Goal: Navigation & Orientation: Understand site structure

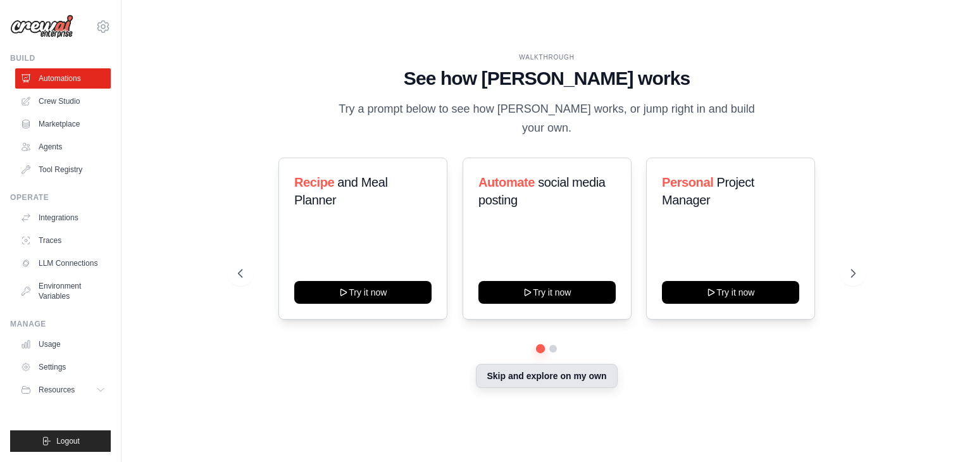
click at [579, 371] on button "Skip and explore on my own" at bounding box center [546, 376] width 141 height 24
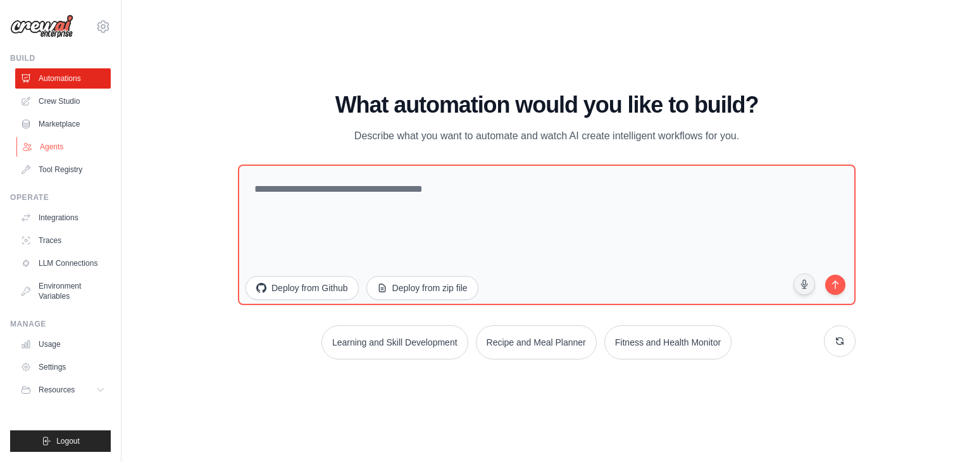
click at [35, 146] on link "Agents" at bounding box center [64, 147] width 96 height 20
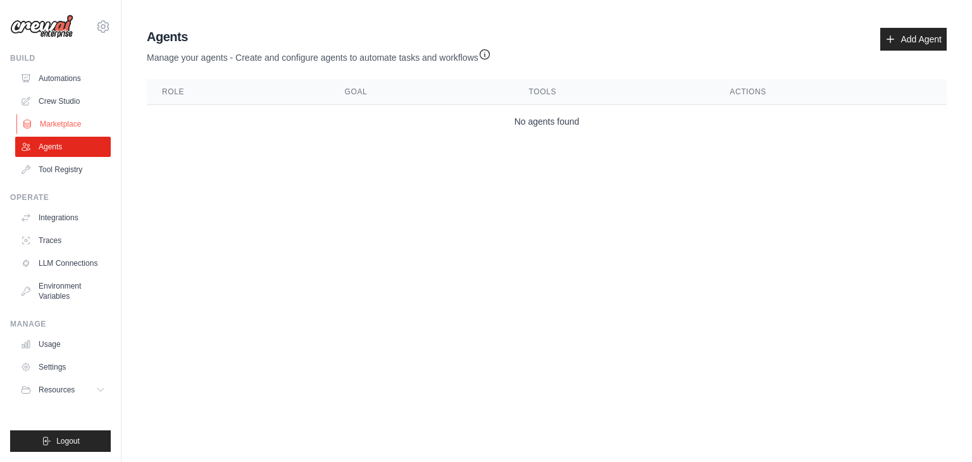
click at [24, 127] on icon at bounding box center [27, 124] width 7 height 8
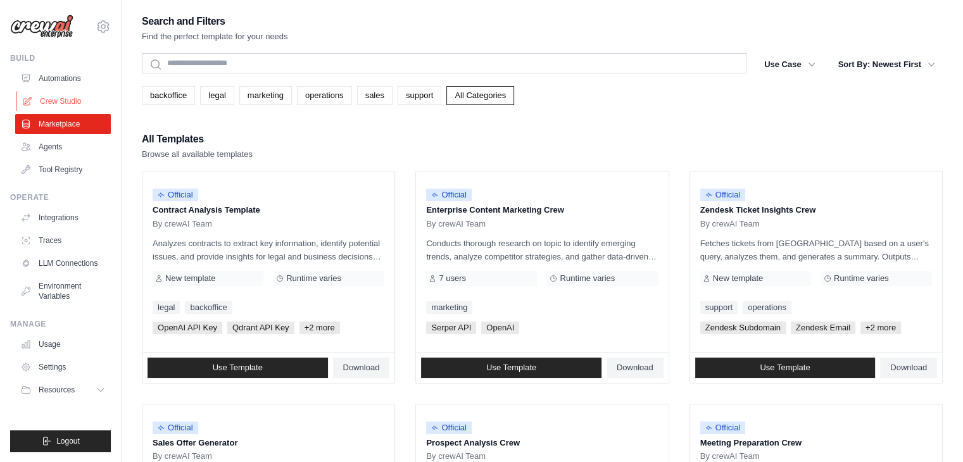
click at [33, 101] on link "Crew Studio" at bounding box center [64, 101] width 96 height 20
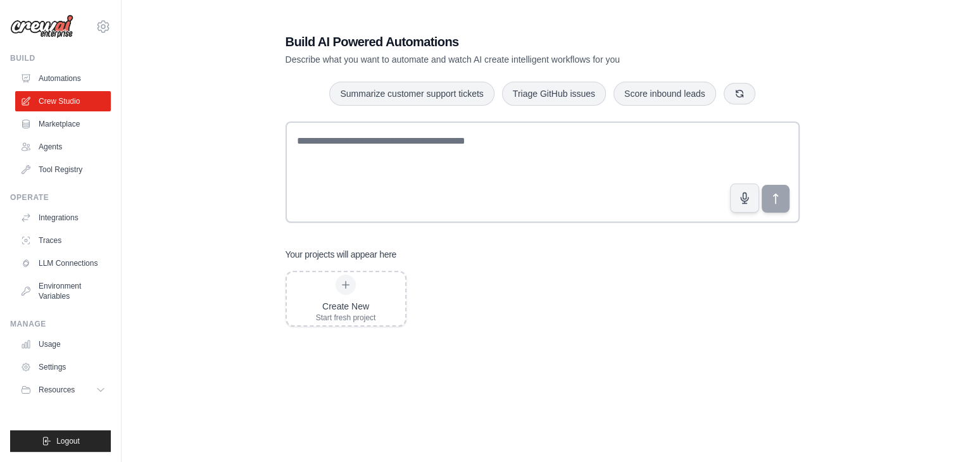
click at [65, 77] on link "Automations" at bounding box center [63, 78] width 96 height 20
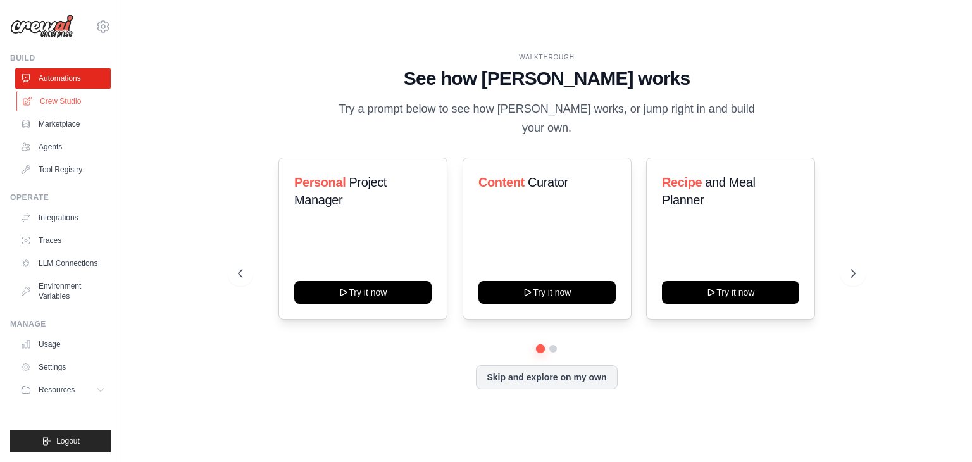
click at [76, 101] on link "Crew Studio" at bounding box center [64, 101] width 96 height 20
